Goal: Task Accomplishment & Management: Complete application form

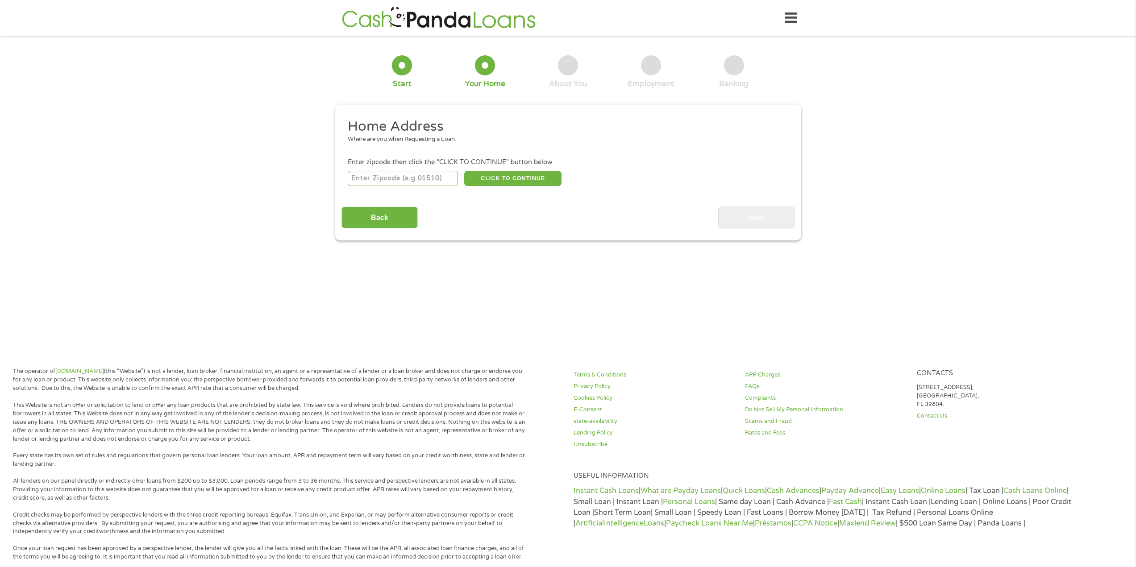
drag, startPoint x: 370, startPoint y: 179, endPoint x: 370, endPoint y: 190, distance: 10.3
click at [370, 180] on input "number" at bounding box center [403, 178] width 110 height 15
type input "45711"
type input "4"
type input "48317"
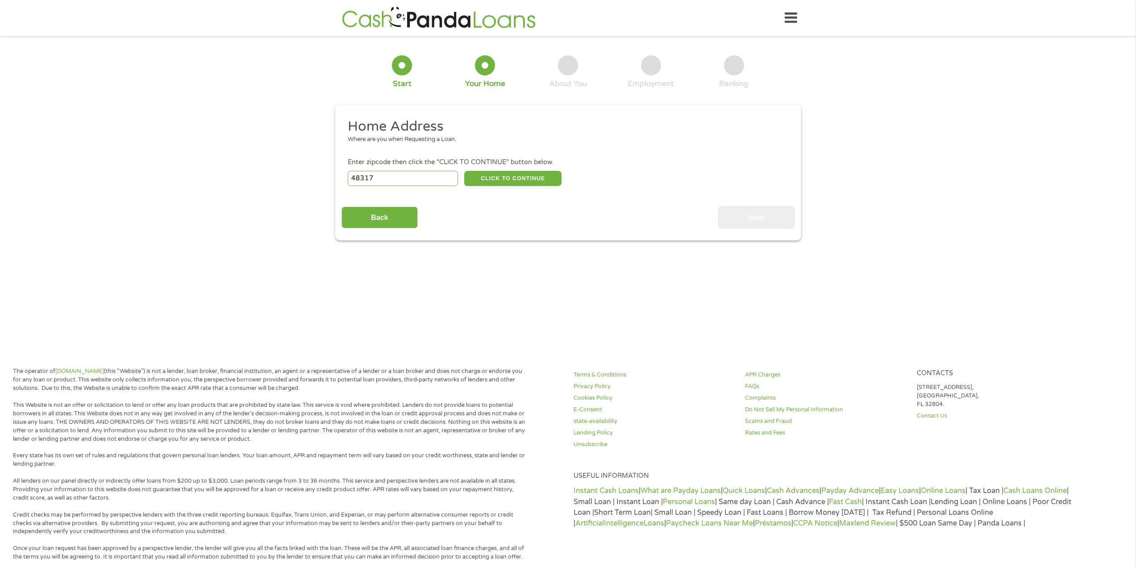
click at [520, 208] on div "Back Next" at bounding box center [567, 214] width 453 height 28
click at [519, 178] on button "CLICK TO CONTINUE" at bounding box center [512, 178] width 97 height 15
type input "48317"
type input "Utica"
select select "[US_STATE]"
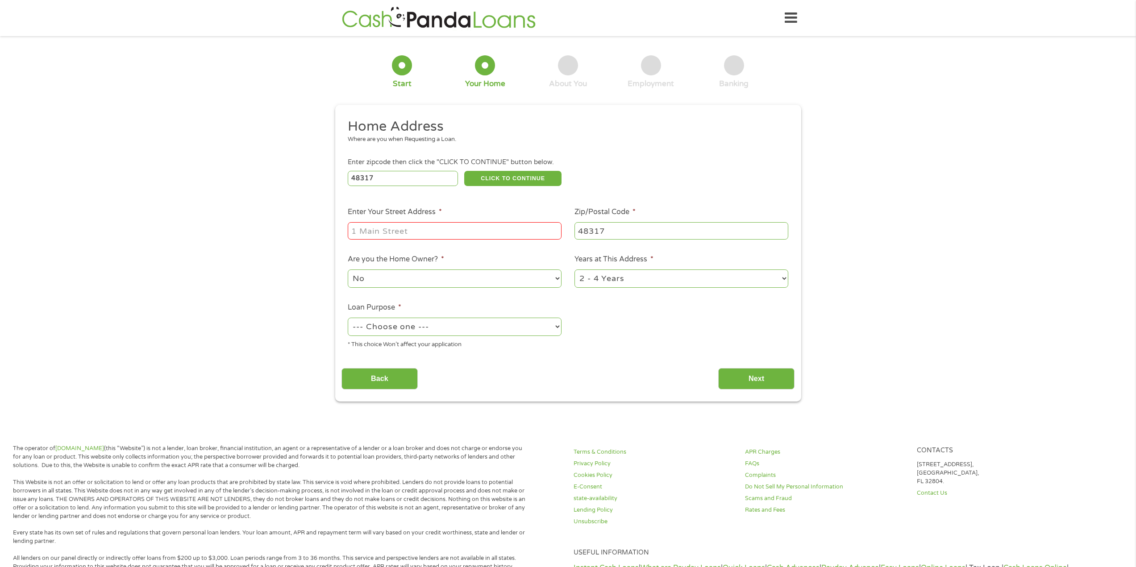
click at [495, 233] on input "Enter Your Street Address *" at bounding box center [455, 230] width 214 height 17
type input "45711 [GEOGRAPHIC_DATA]"
select select "other"
click at [730, 370] on input "Next" at bounding box center [756, 379] width 76 height 22
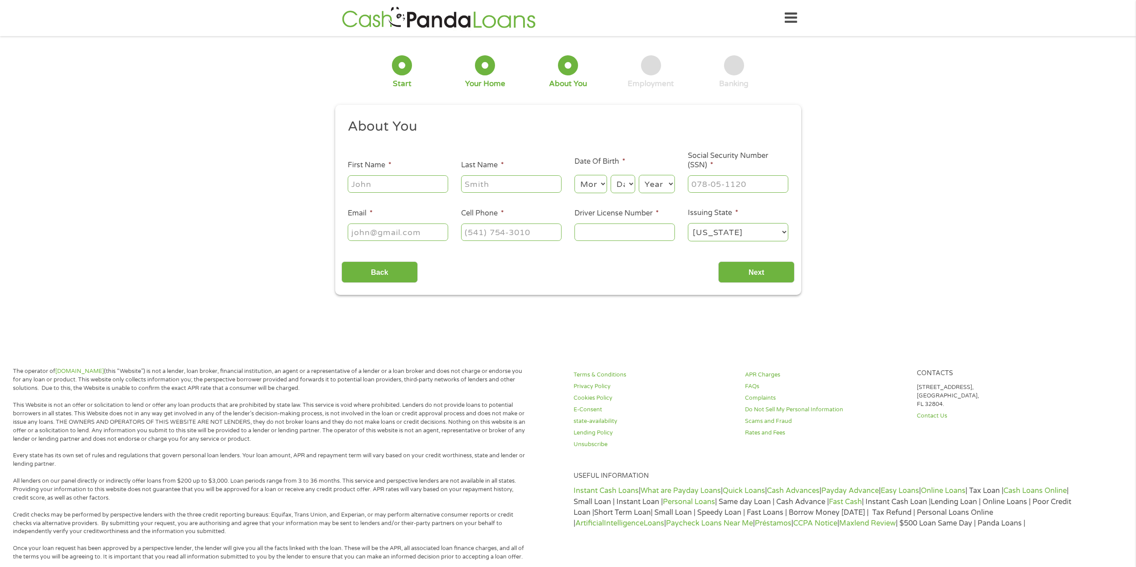
scroll to position [4, 4]
click at [393, 188] on input "First Name *" at bounding box center [398, 183] width 100 height 17
type input "[PERSON_NAME]"
type input "q"
type input "walford"
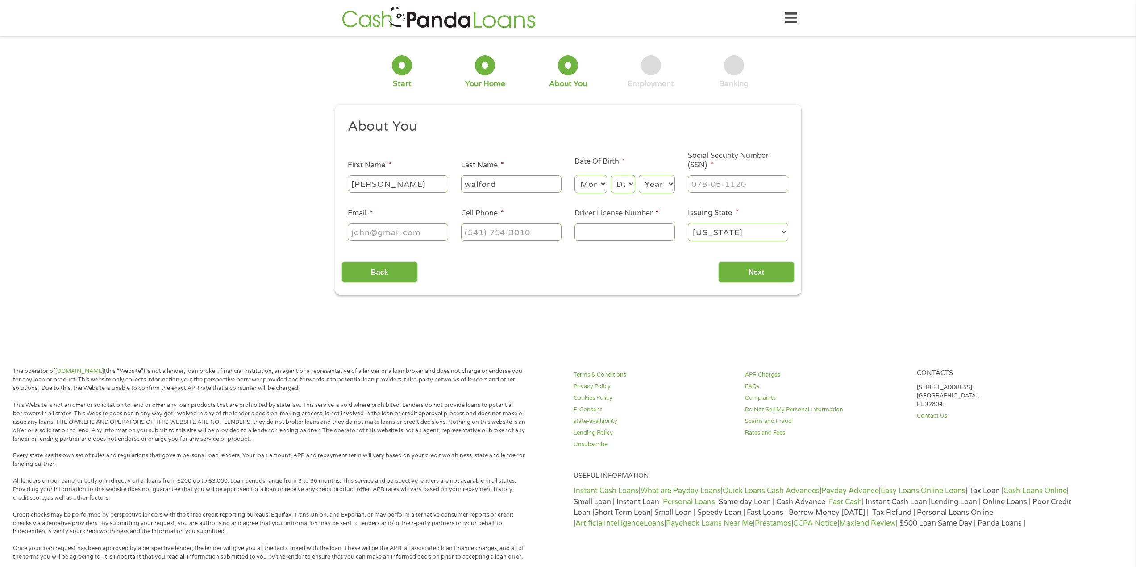
click at [598, 187] on select "Month 1 2 3 4 5 6 7 8 9 10 11 12" at bounding box center [590, 184] width 33 height 18
select select "6"
click at [574, 175] on select "Month 1 2 3 4 5 6 7 8 9 10 11 12" at bounding box center [590, 184] width 33 height 18
click at [625, 184] on select "Day 1 2 3 4 5 6 7 8 9 10 11 12 13 14 15 16 17 18 19 20 21 22 23 24 25 26 27 28 …" at bounding box center [623, 184] width 24 height 18
select select "21"
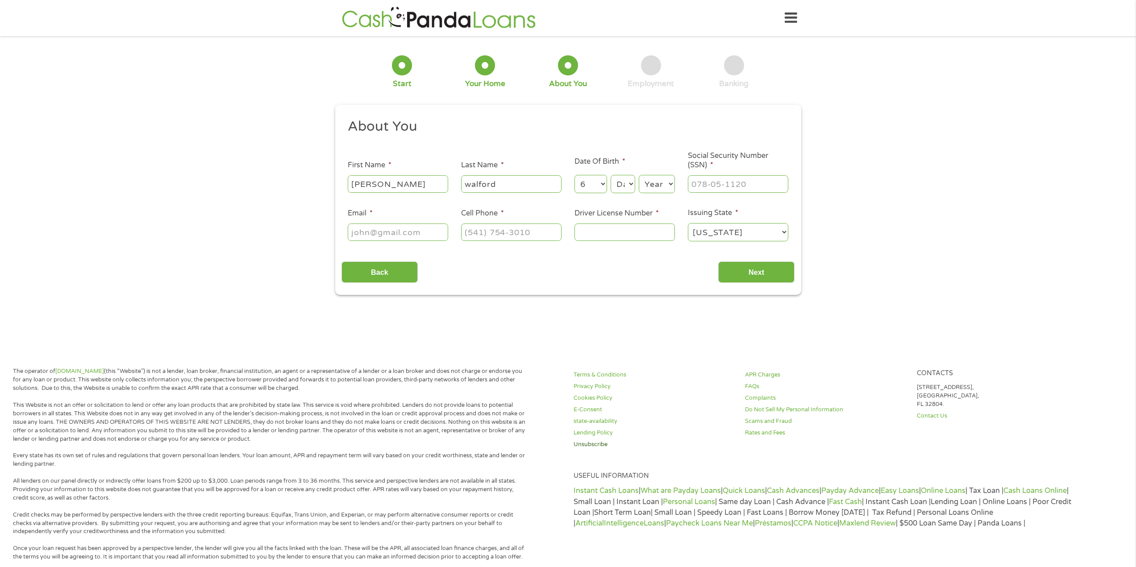
click at [611, 175] on select "Day 1 2 3 4 5 6 7 8 9 10 11 12 13 14 15 16 17 18 19 20 21 22 23 24 25 26 27 28 …" at bounding box center [623, 184] width 24 height 18
click at [653, 183] on select "Year [DATE] 2006 2005 2004 2003 2002 2001 2000 1999 1998 1997 1996 1995 1994 19…" at bounding box center [657, 184] width 36 height 18
select select "1992"
click at [639, 175] on select "Year [DATE] 2006 2005 2004 2003 2002 2001 2000 1999 1998 1997 1996 1995 1994 19…" at bounding box center [657, 184] width 36 height 18
click at [713, 188] on input "___-__-____" at bounding box center [738, 183] width 100 height 17
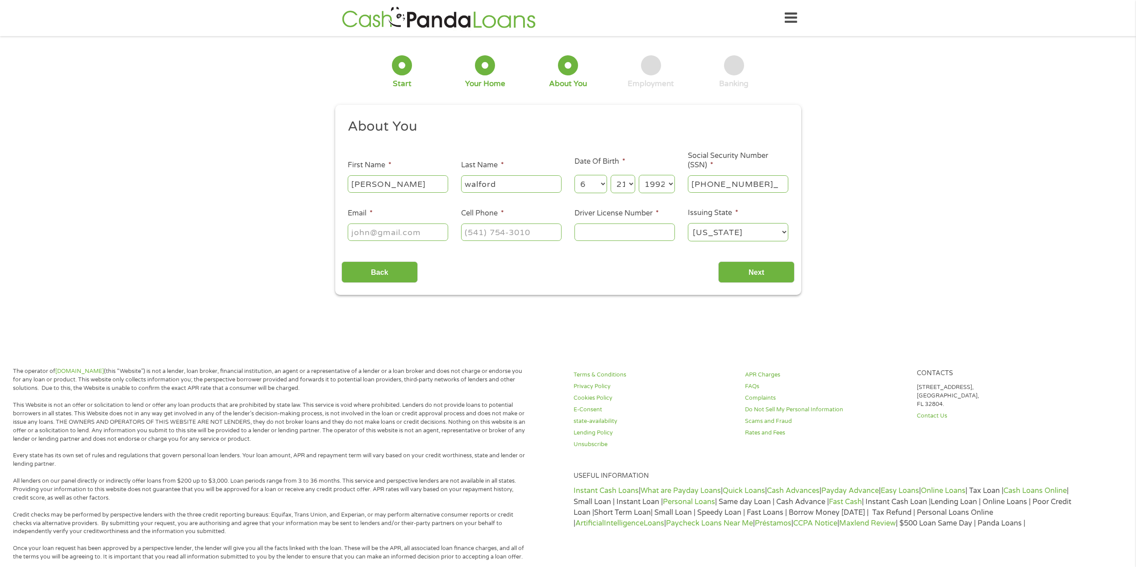
type input "364-17-4203"
click at [426, 232] on input "Email *" at bounding box center [398, 232] width 100 height 17
type input "[EMAIL_ADDRESS][DOMAIN_NAME]"
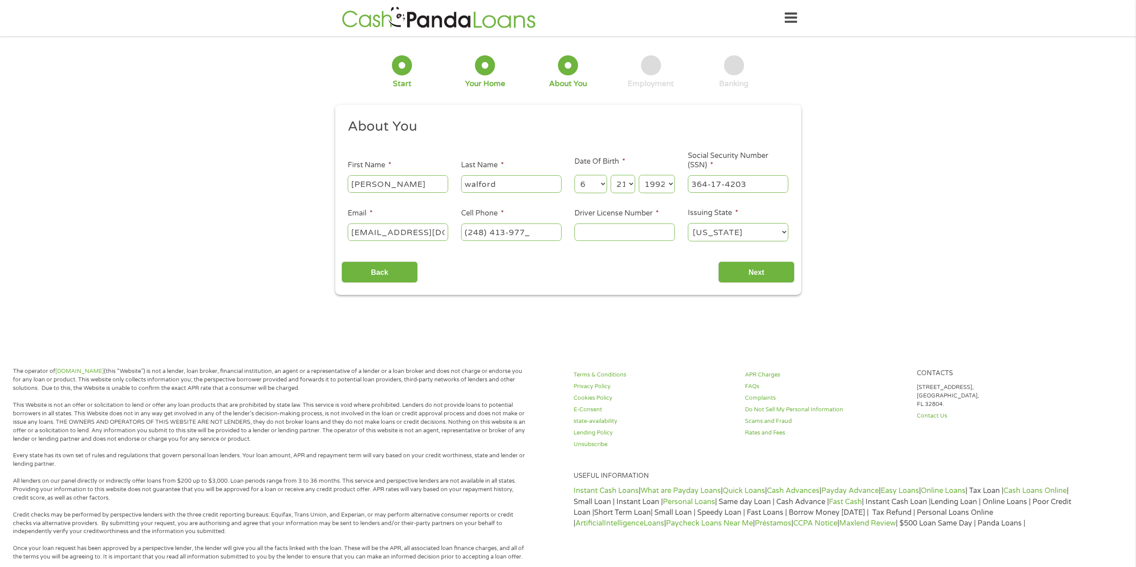
type input "[PHONE_NUMBER]"
type input "500522210475"
click at [746, 275] on input "Next" at bounding box center [756, 273] width 76 height 22
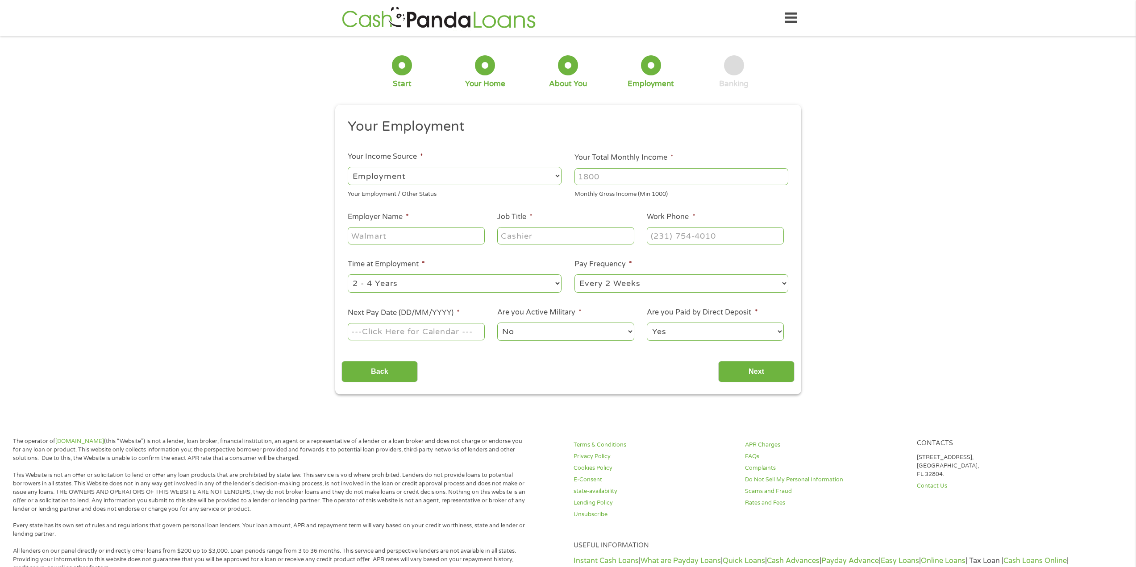
click at [610, 178] on input "Your Total Monthly Income *" at bounding box center [681, 176] width 214 height 17
type input "2400"
type input "walmart"
type input "[PERSON_NAME]"
type input "[PHONE_NUMBER]"
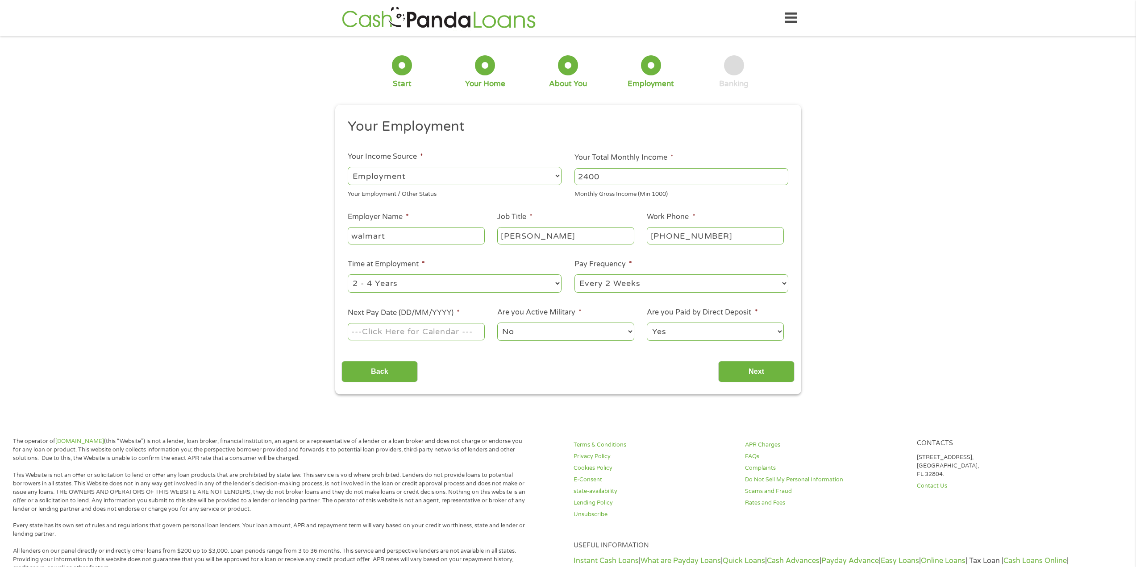
click at [429, 332] on input "Next Pay Date (DD/MM/YYYY) *" at bounding box center [416, 331] width 137 height 17
type input "[DATE]"
click at [535, 337] on select "No Yes" at bounding box center [565, 332] width 137 height 18
click at [497, 323] on select "No Yes" at bounding box center [565, 332] width 137 height 18
drag, startPoint x: 695, startPoint y: 337, endPoint x: 682, endPoint y: 337, distance: 13.4
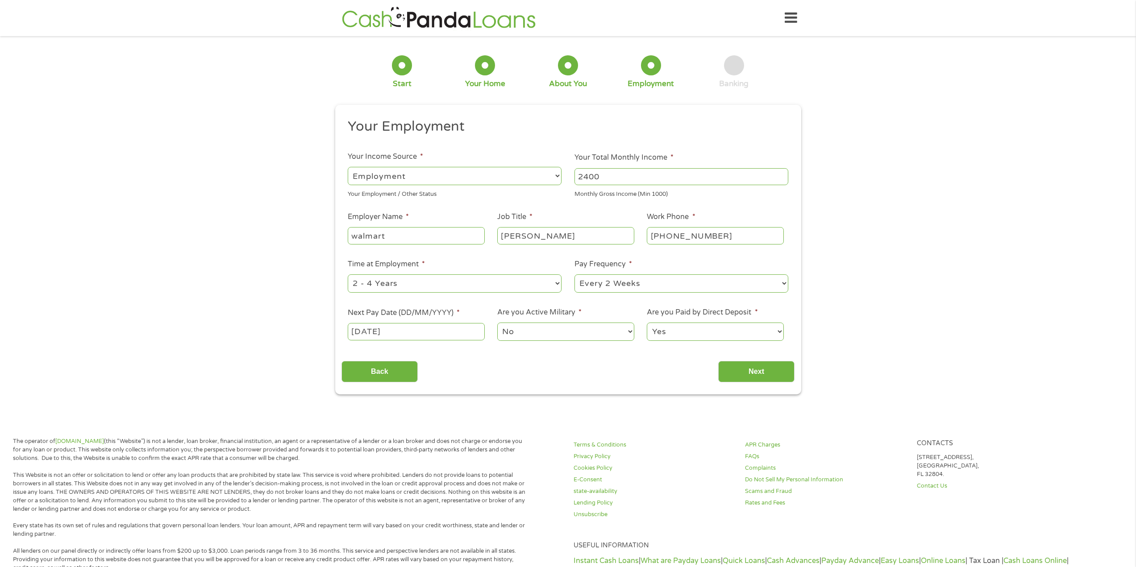
click at [694, 337] on select "Yes No" at bounding box center [715, 332] width 137 height 18
click at [647, 323] on select "Yes No" at bounding box center [715, 332] width 137 height 18
click at [729, 374] on input "Next" at bounding box center [756, 372] width 76 height 22
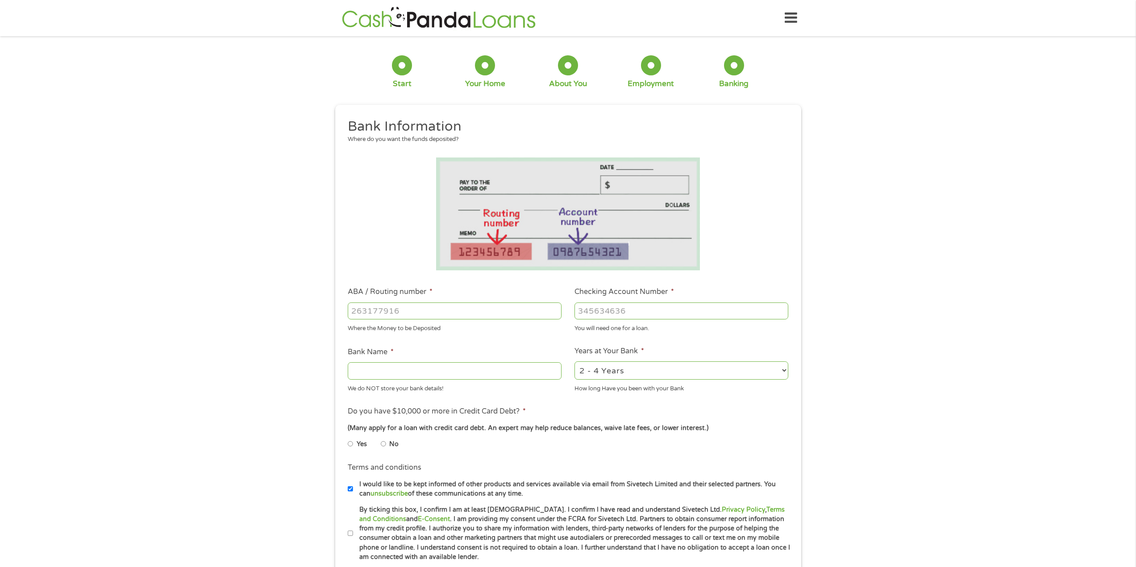
click at [452, 315] on input "ABA / Routing number *" at bounding box center [455, 311] width 214 height 17
type input "272477199"
type input "BIRMINGHAM BLOOMFIELD CREDIT UNION"
type input "272477199"
type input "3027894100"
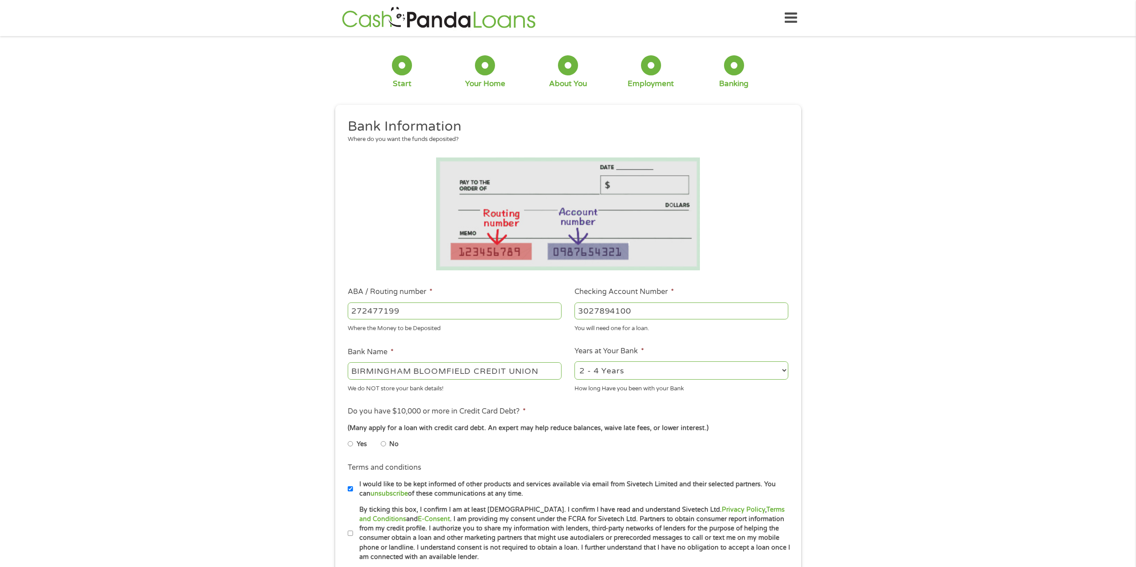
click at [388, 443] on li "No" at bounding box center [397, 444] width 32 height 17
click at [383, 444] on input "No" at bounding box center [383, 444] width 5 height 14
radio input "true"
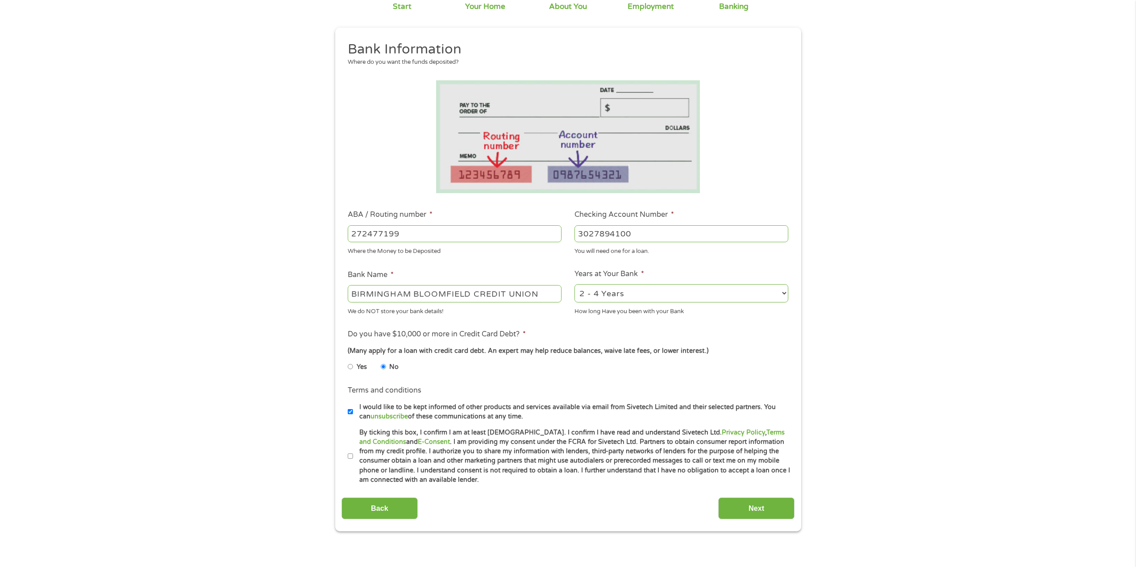
scroll to position [89, 0]
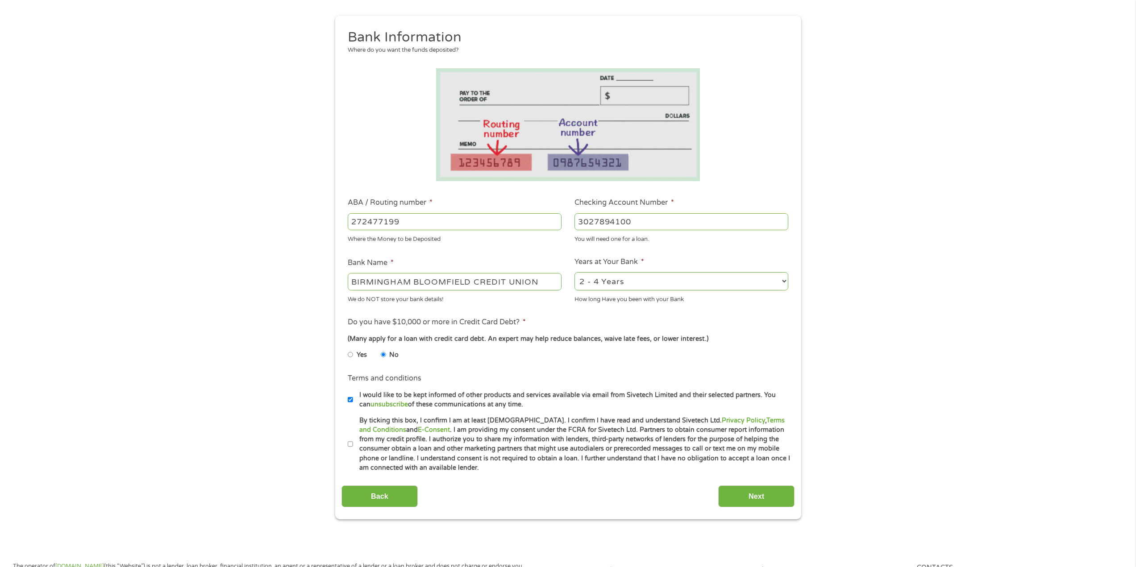
click at [352, 446] on input "By ticking this box, I confirm I am at least [DEMOGRAPHIC_DATA]. I confirm I ha…" at bounding box center [350, 444] width 5 height 14
checkbox input "true"
click at [350, 397] on input "I would like to be kept informed of other products and services available via e…" at bounding box center [350, 400] width 5 height 14
checkbox input "false"
click at [749, 497] on input "Next" at bounding box center [756, 497] width 76 height 22
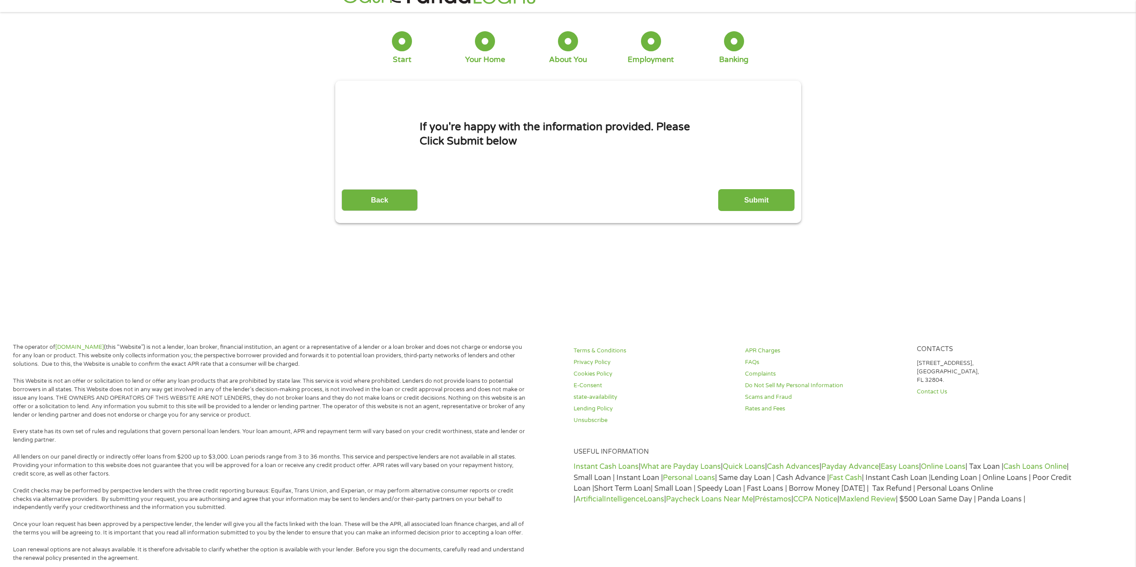
scroll to position [0, 0]
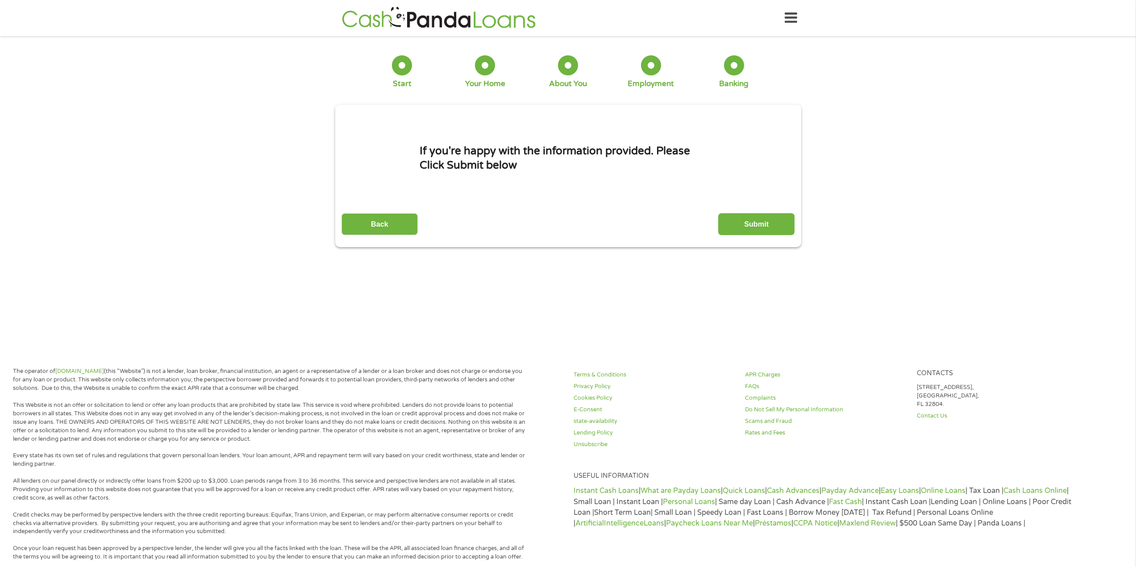
click at [737, 229] on input "Submit" at bounding box center [756, 224] width 76 height 22
